Goal: Task Accomplishment & Management: Use online tool/utility

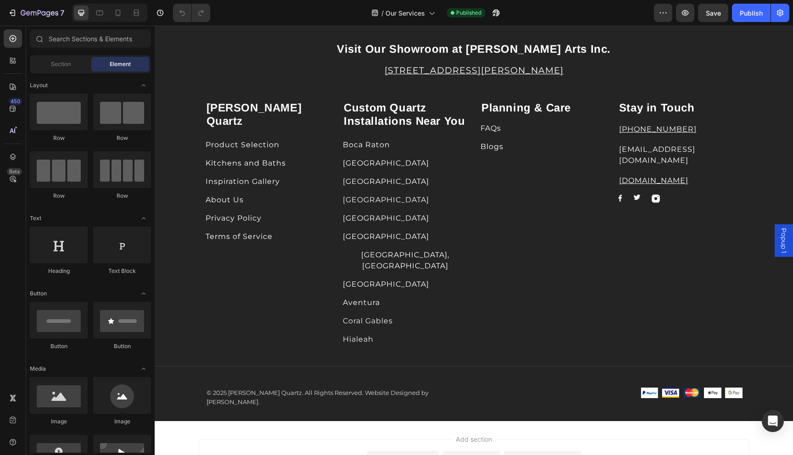
scroll to position [2536, 0]
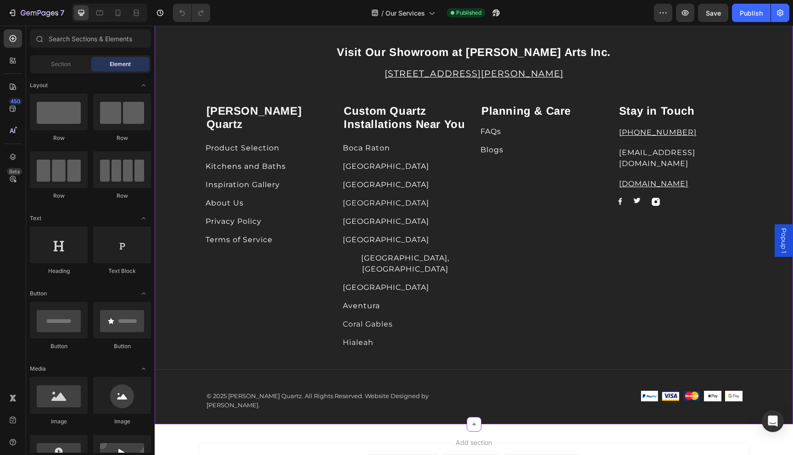
click at [666, 198] on div "Image Image Image Row" at bounding box center [680, 202] width 124 height 8
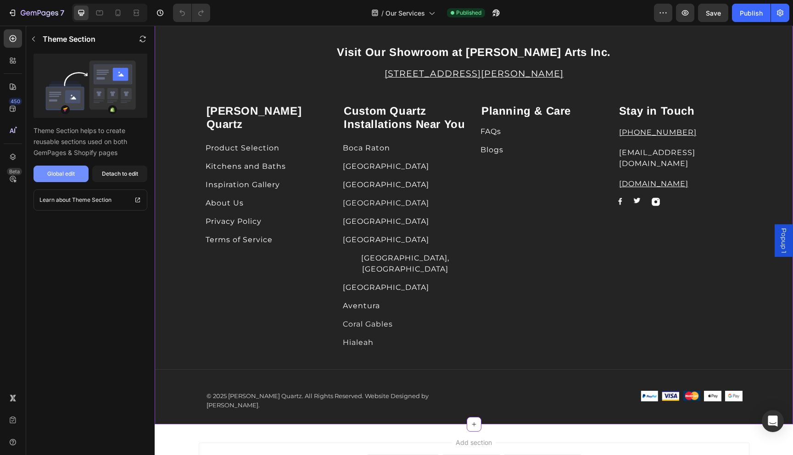
click at [74, 179] on button "Global edit" at bounding box center [61, 174] width 55 height 17
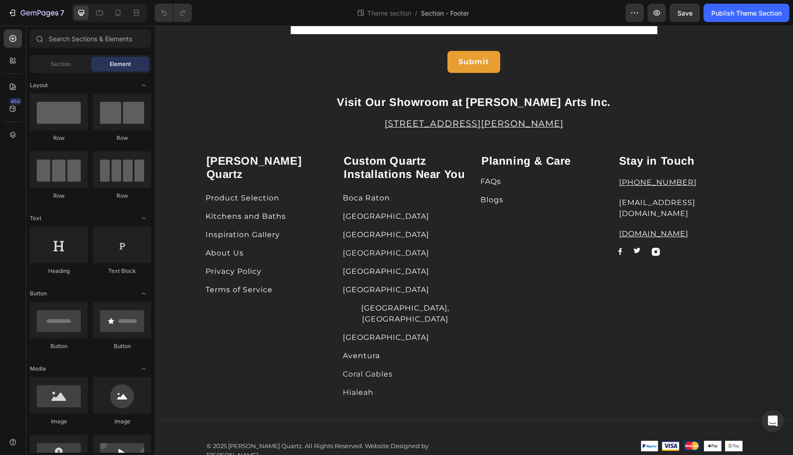
scroll to position [166, 0]
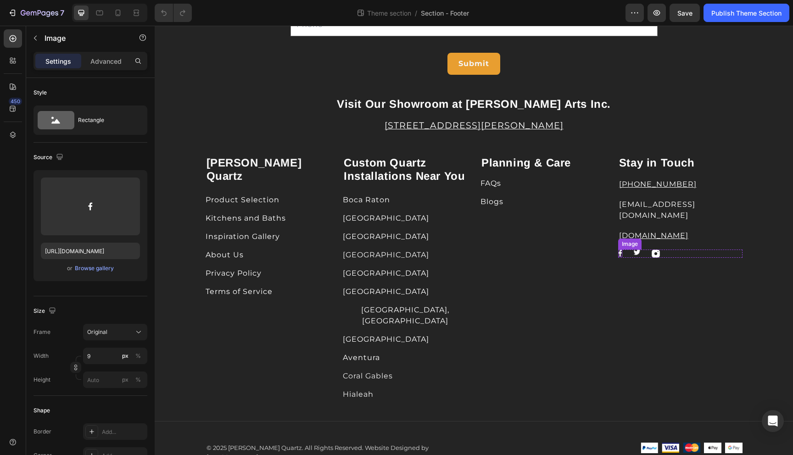
click at [619, 250] on div "Image" at bounding box center [620, 253] width 4 height 7
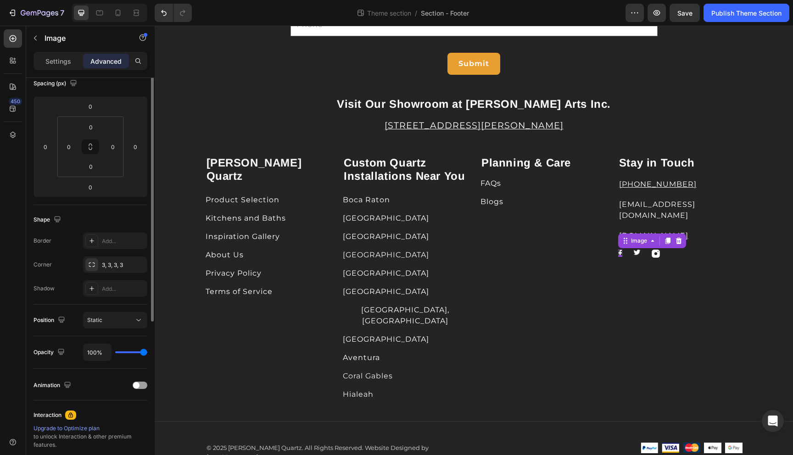
scroll to position [0, 0]
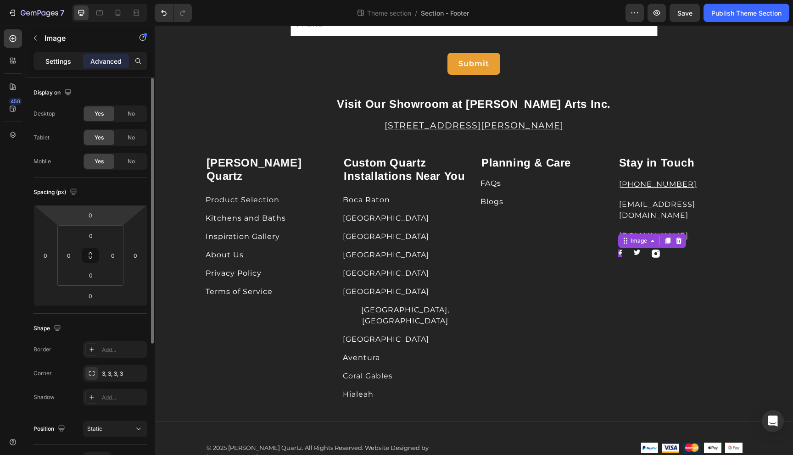
click at [59, 63] on p "Settings" at bounding box center [58, 61] width 26 height 10
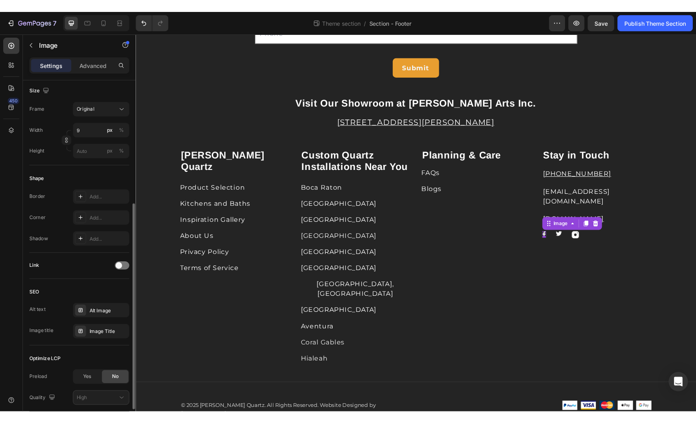
scroll to position [290, 0]
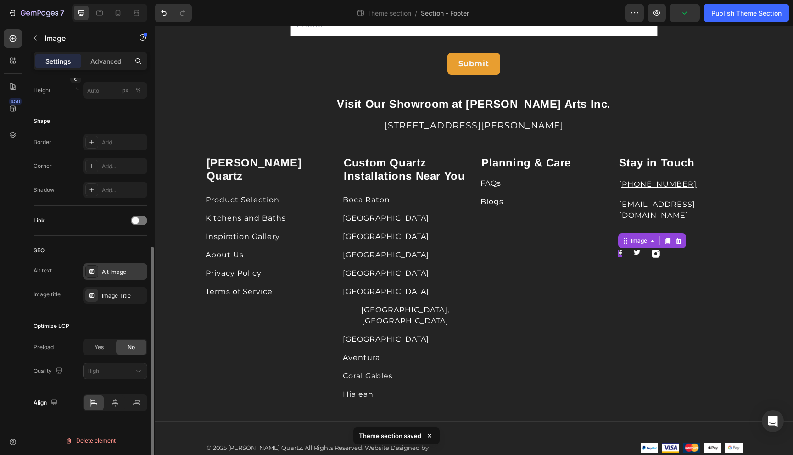
click at [124, 274] on div "Alt Image" at bounding box center [123, 272] width 43 height 8
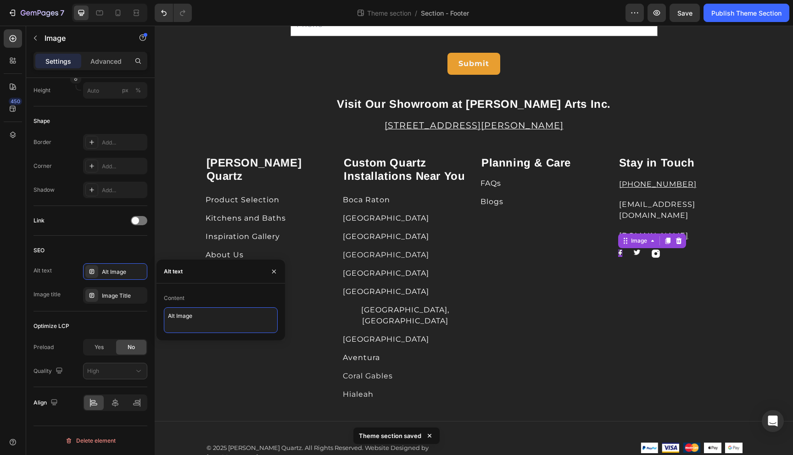
drag, startPoint x: 206, startPoint y: 317, endPoint x: 157, endPoint y: 315, distance: 49.2
click at [157, 315] on div "Content Alt Image" at bounding box center [221, 312] width 129 height 42
type textarea "Facebook Icon"
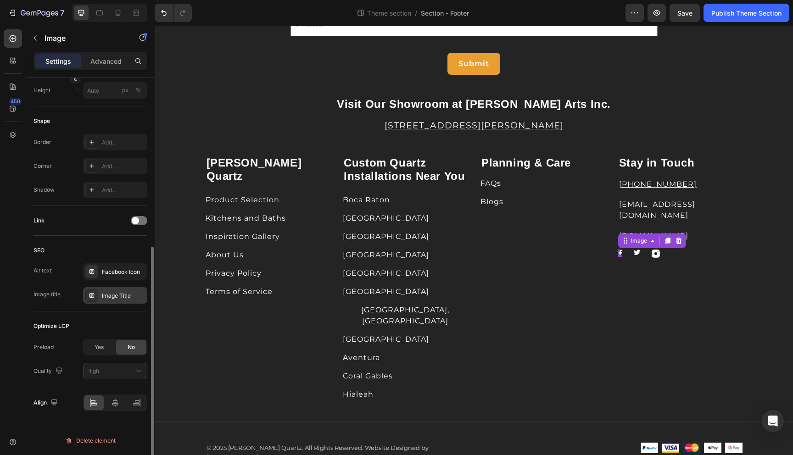
click at [115, 295] on div "Image Title" at bounding box center [123, 296] width 43 height 8
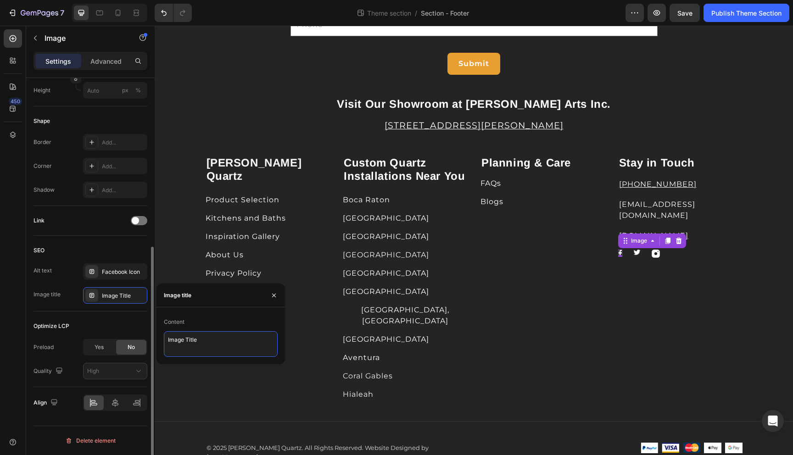
drag, startPoint x: 204, startPoint y: 341, endPoint x: 123, endPoint y: 317, distance: 84.3
click at [123, 317] on div "450 Sections(18) Elements(81) Section Element Hero Section Product Detail Brand…" at bounding box center [77, 241] width 155 height 430
type textarea "Facebook Icon"
click at [100, 321] on div "Optimize LCP" at bounding box center [91, 326] width 114 height 15
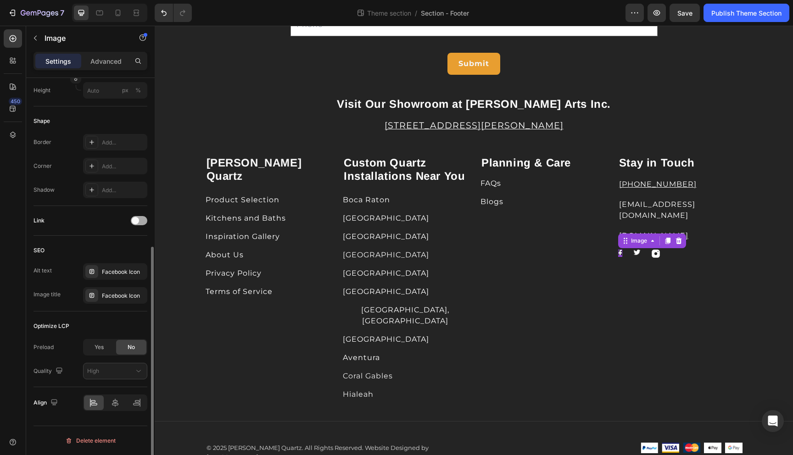
click at [139, 222] on div at bounding box center [139, 220] width 17 height 9
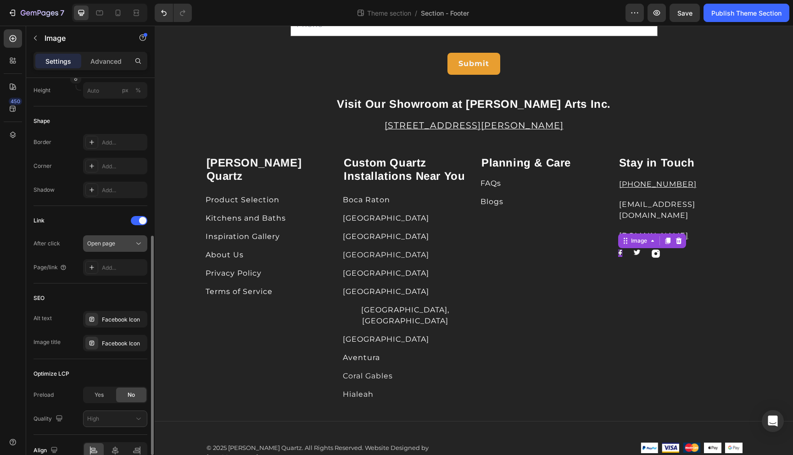
click at [127, 246] on div "Open page" at bounding box center [110, 244] width 47 height 8
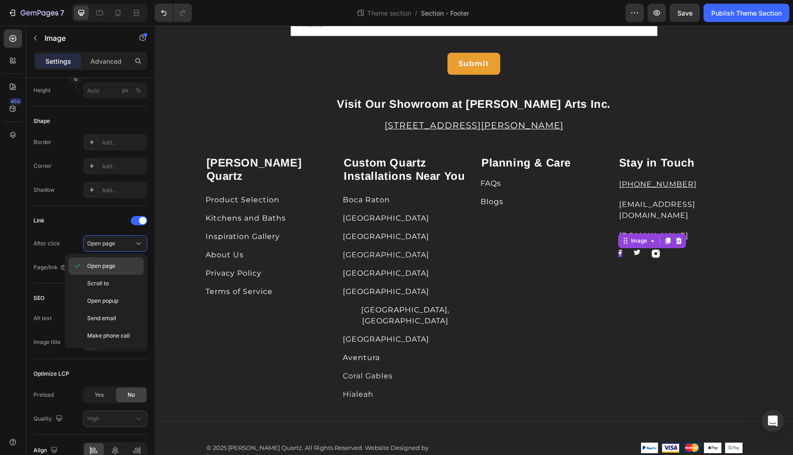
click at [94, 267] on span "Open page" at bounding box center [101, 266] width 28 height 8
